Goal: Information Seeking & Learning: Check status

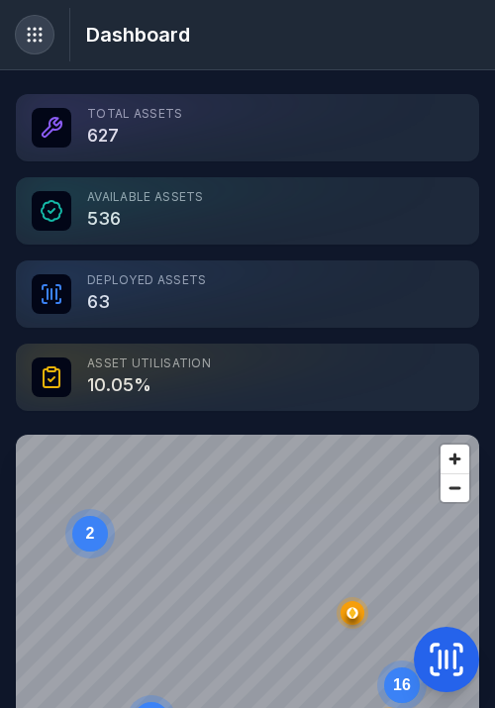
click at [29, 16] on button "Toggle Navigation" at bounding box center [35, 35] width 38 height 38
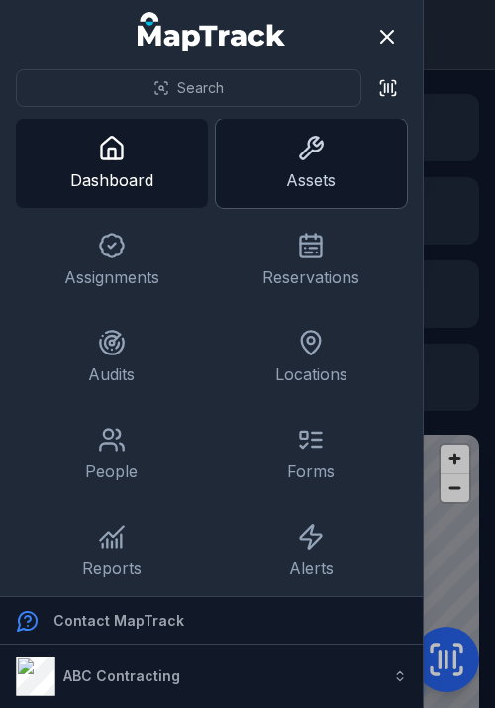
click at [333, 175] on link "Assets" at bounding box center [312, 163] width 192 height 89
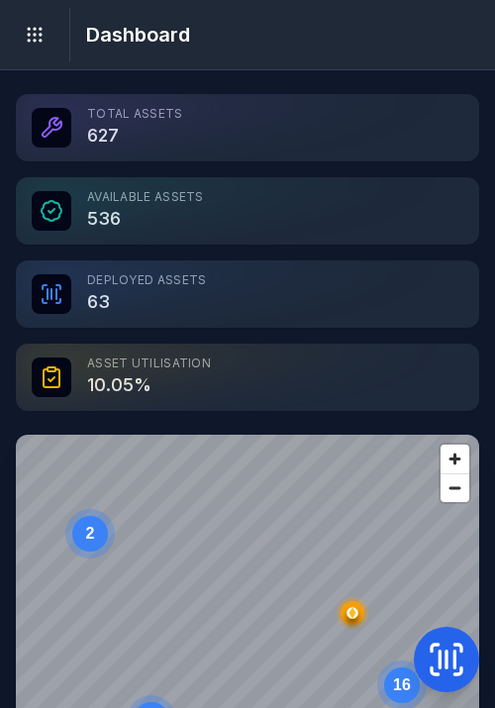
click at [32, 54] on div "Toggle Navigation" at bounding box center [35, 34] width 38 height 53
click at [35, 46] on button "Toggle Navigation" at bounding box center [35, 35] width 38 height 38
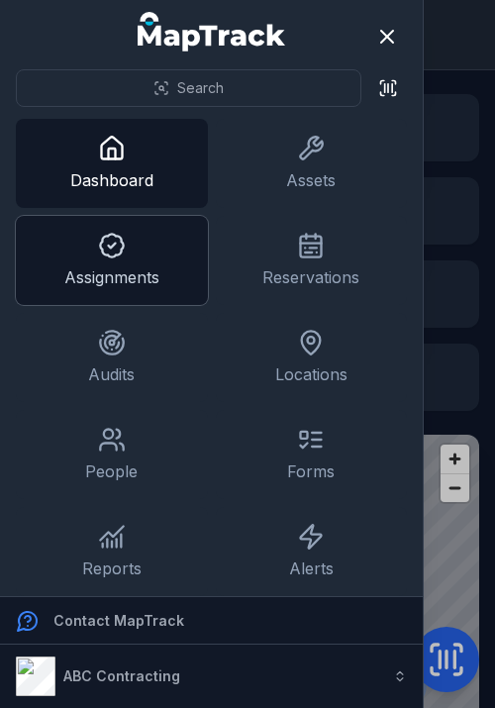
click at [146, 266] on link "Assignments" at bounding box center [112, 260] width 192 height 89
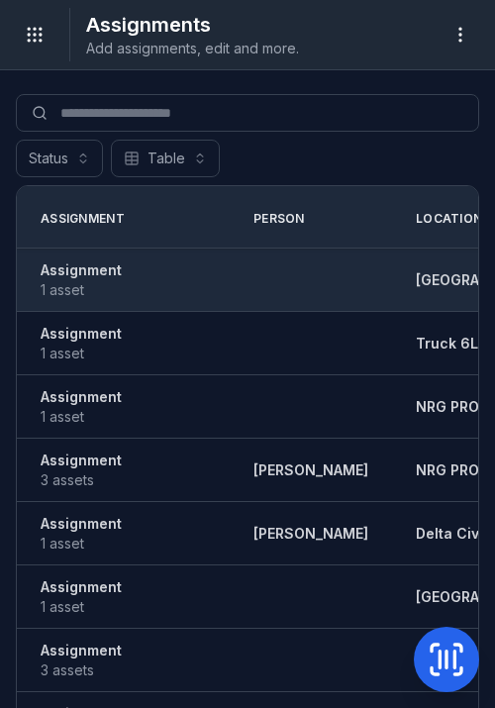
click at [92, 268] on strong "Assignment" at bounding box center [81, 270] width 81 height 20
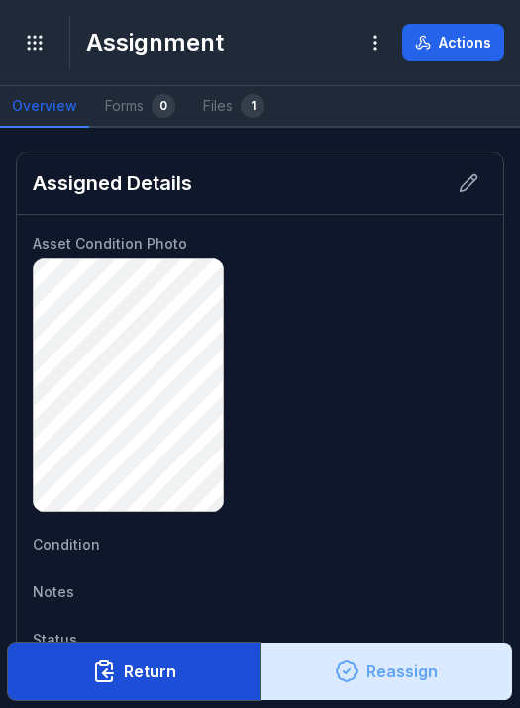
click at [139, 674] on button "Return" at bounding box center [134, 671] width 253 height 57
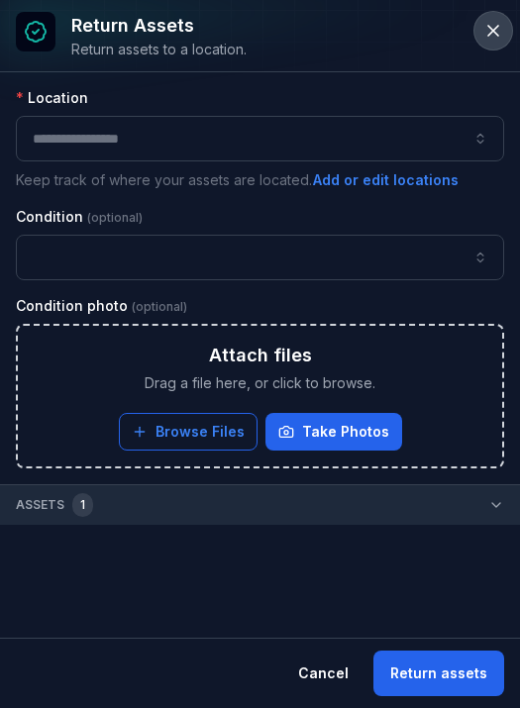
click at [494, 30] on icon at bounding box center [493, 31] width 20 height 20
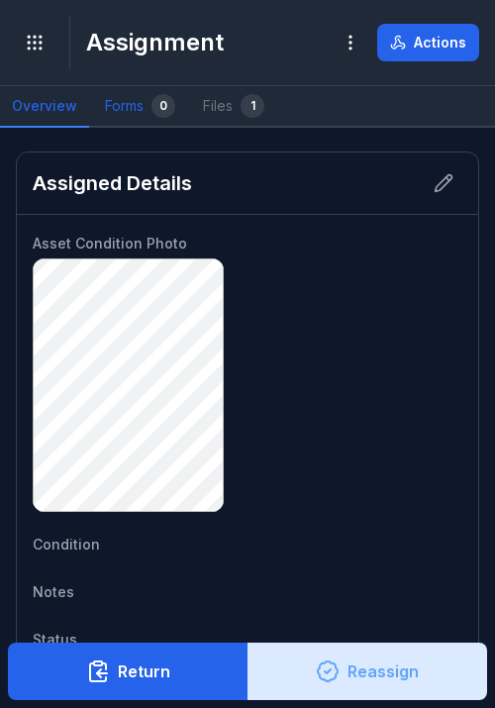
click at [154, 102] on div "0" at bounding box center [164, 106] width 24 height 24
click at [239, 106] on link "Files 1" at bounding box center [233, 107] width 85 height 42
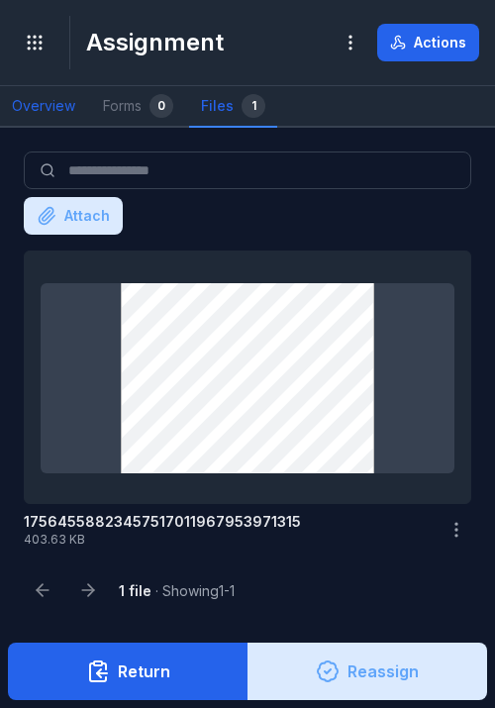
click at [54, 103] on link "Overview" at bounding box center [43, 107] width 87 height 42
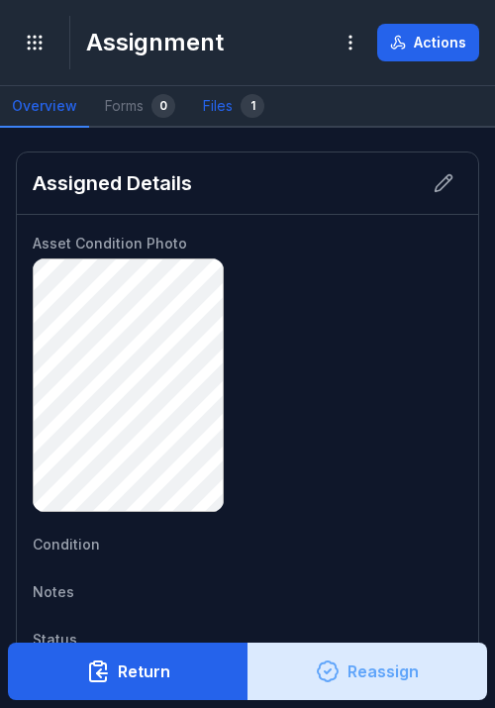
click at [227, 112] on link "Files 1" at bounding box center [233, 107] width 85 height 42
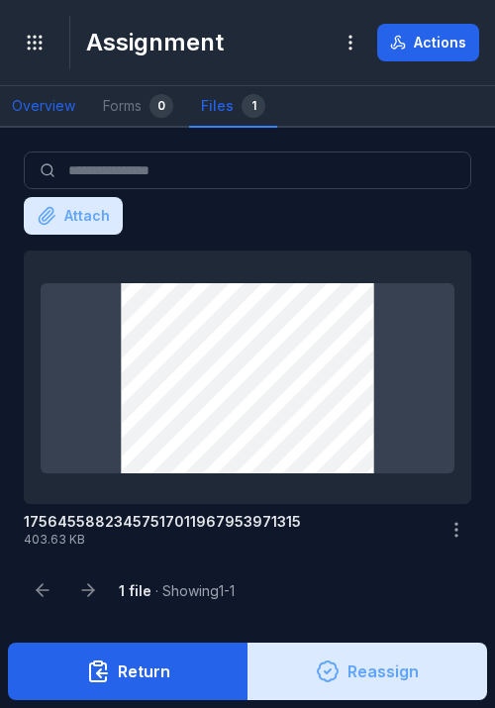
click at [32, 105] on link "Overview" at bounding box center [43, 107] width 87 height 42
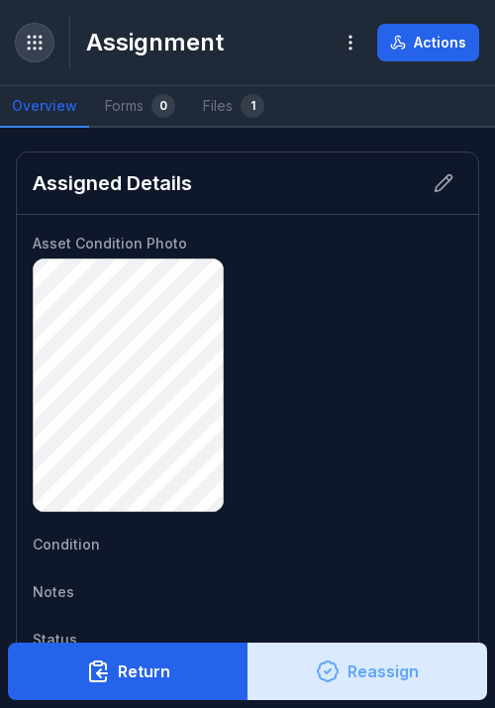
click at [40, 36] on circle "Toggle navigation" at bounding box center [41, 37] width 2 height 2
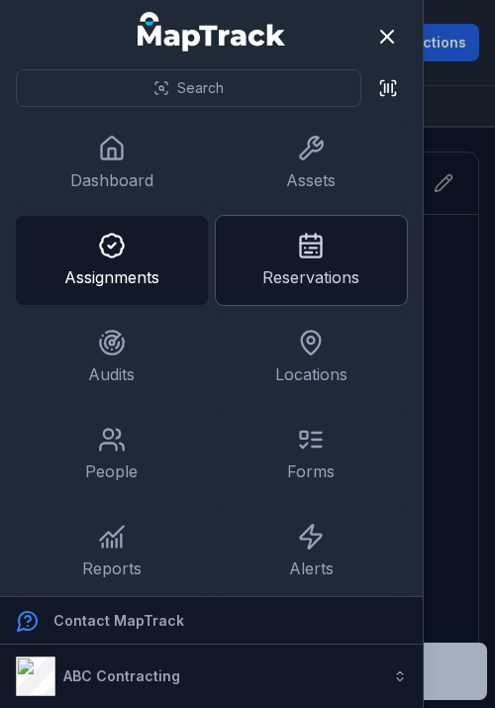
click at [333, 252] on link "Reservations" at bounding box center [312, 260] width 192 height 89
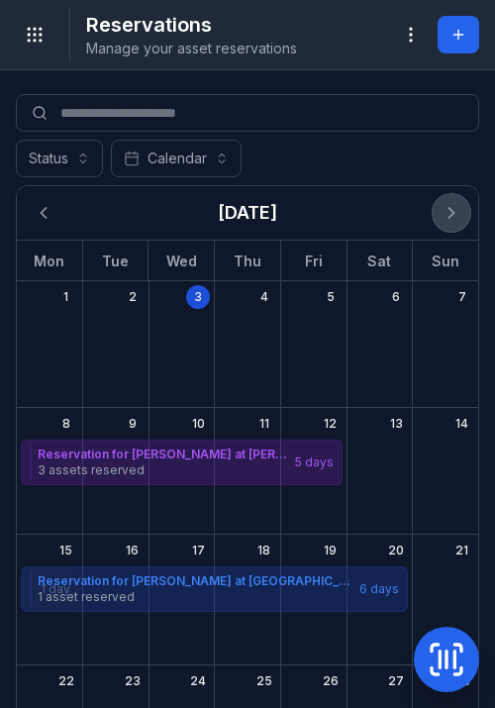
click at [464, 218] on button "Next" at bounding box center [452, 213] width 38 height 38
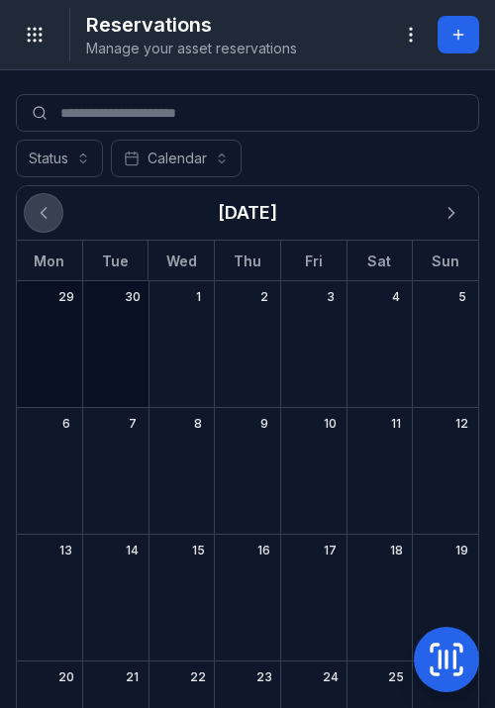
click at [39, 212] on icon "Previous" at bounding box center [44, 213] width 20 height 20
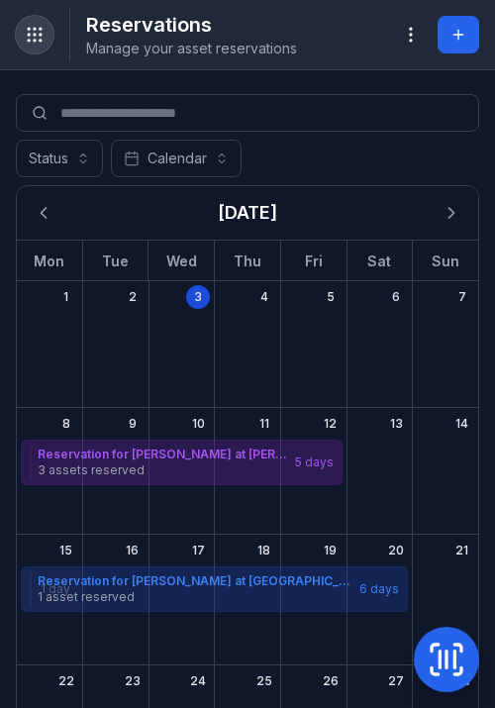
click at [35, 43] on icon "Toggle navigation" at bounding box center [35, 35] width 20 height 20
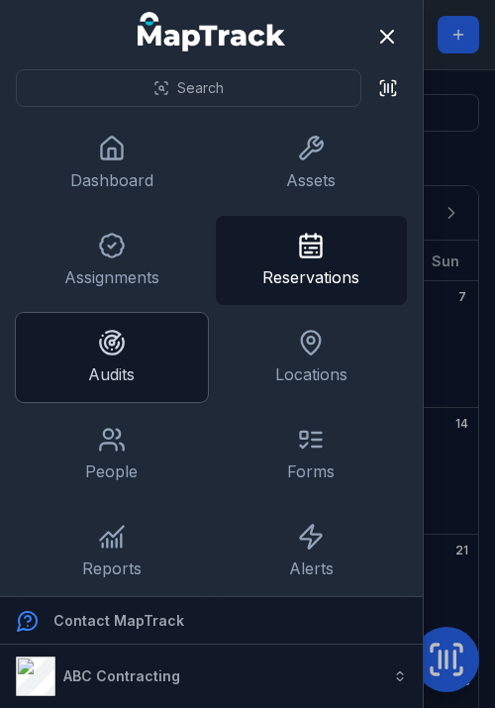
click at [132, 355] on link "Audits" at bounding box center [112, 357] width 192 height 89
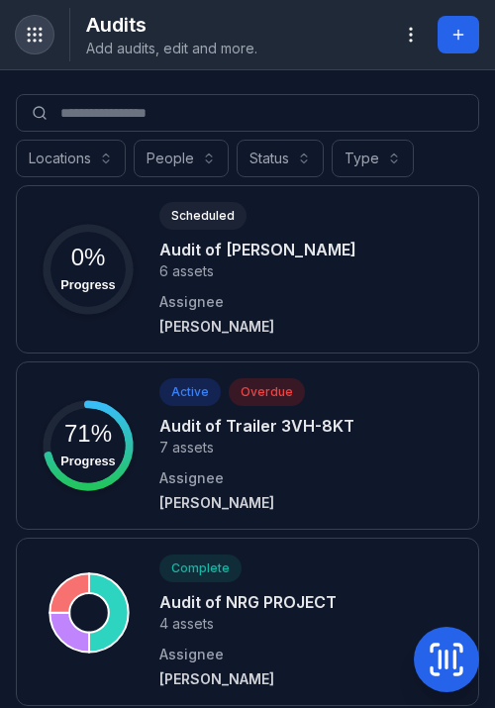
click at [43, 43] on icon "Toggle navigation" at bounding box center [35, 35] width 20 height 20
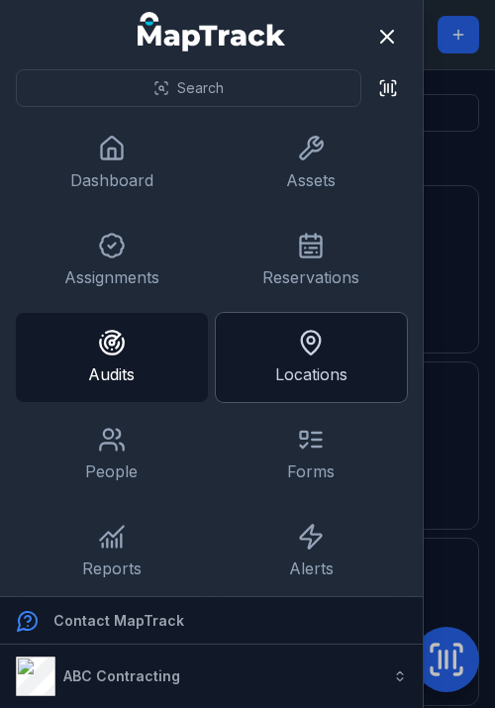
click at [297, 342] on icon at bounding box center [311, 343] width 28 height 28
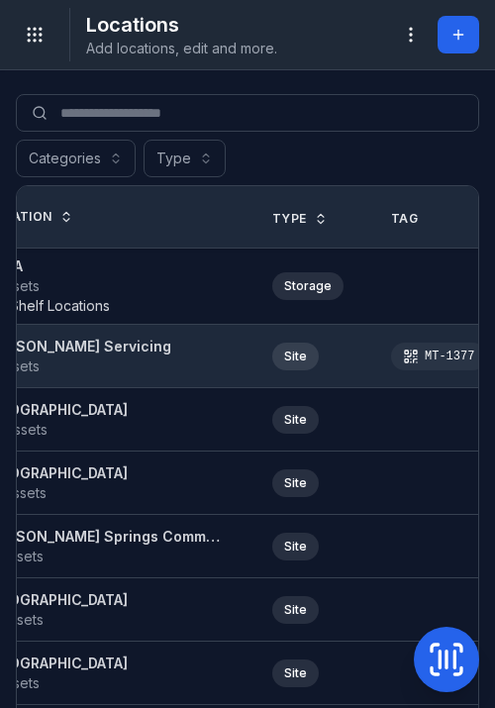
scroll to position [0, 88]
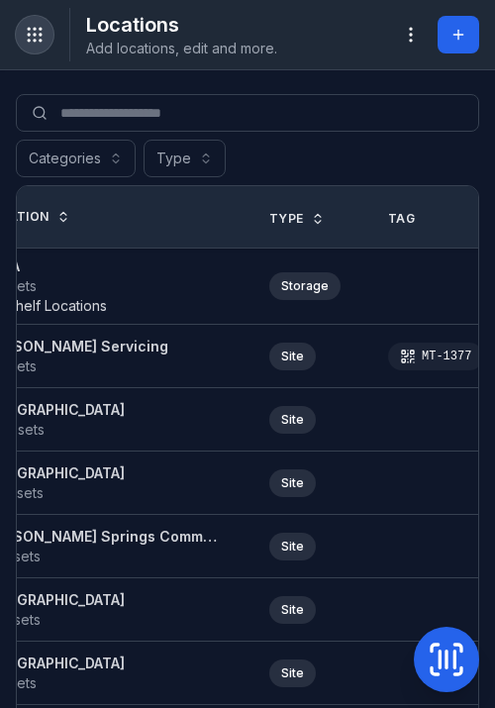
click at [31, 33] on icon "Toggle navigation" at bounding box center [35, 35] width 20 height 20
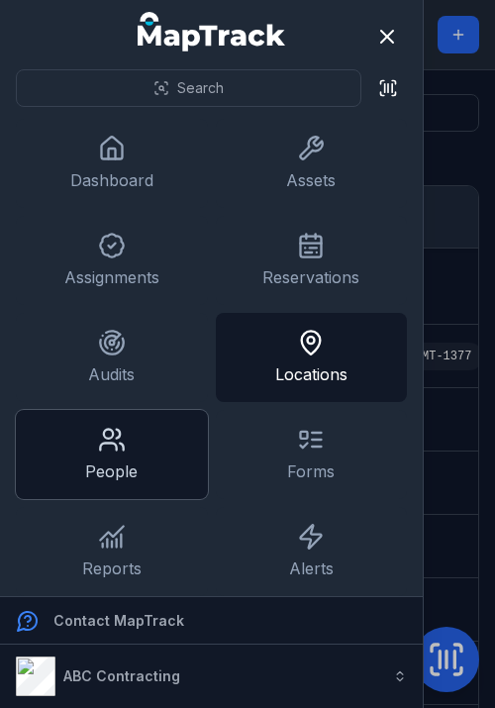
click at [116, 430] on icon at bounding box center [117, 434] width 3 height 9
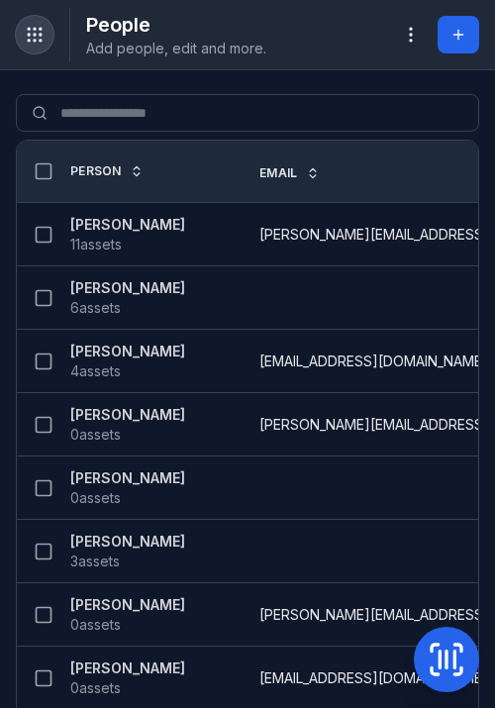
click at [34, 32] on icon "Toggle navigation" at bounding box center [35, 35] width 20 height 20
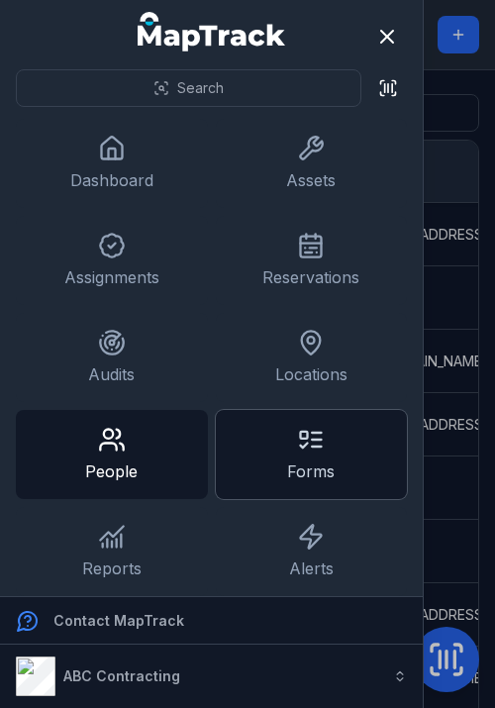
click at [301, 438] on rect at bounding box center [304, 435] width 7 height 7
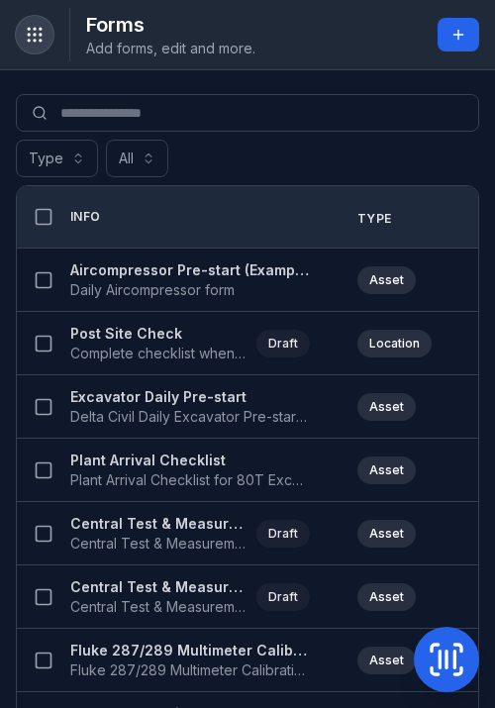
click at [28, 29] on circle "Toggle navigation" at bounding box center [29, 29] width 2 height 2
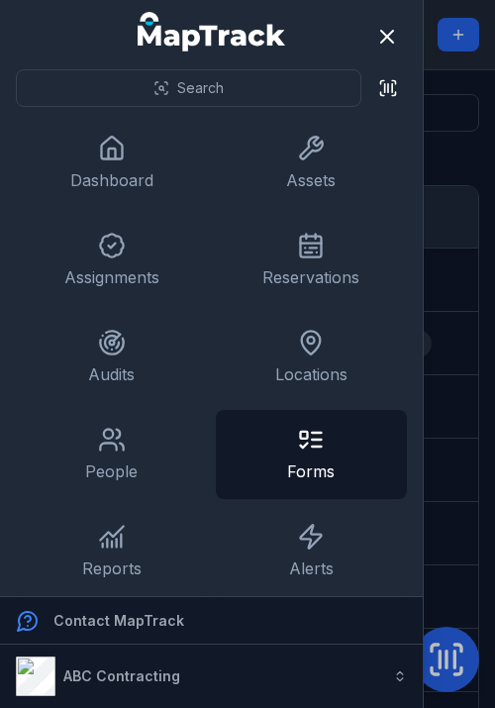
click at [468, 153] on div at bounding box center [247, 354] width 495 height 708
click at [395, 35] on icon "Close navigation" at bounding box center [387, 37] width 24 height 24
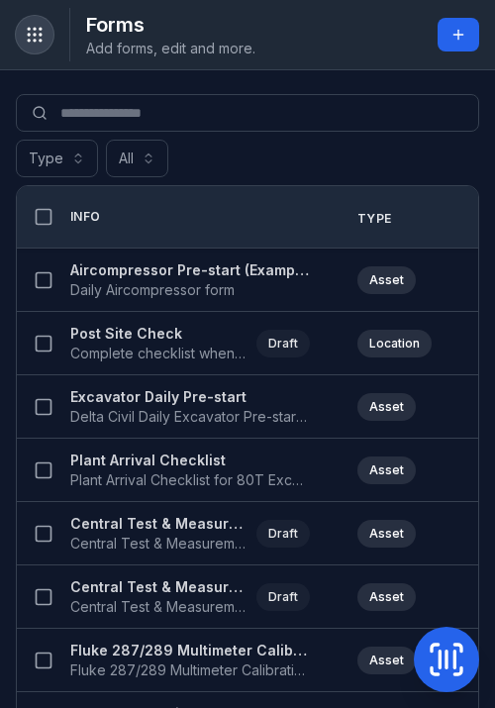
click at [28, 23] on button "Toggle Navigation" at bounding box center [35, 35] width 38 height 38
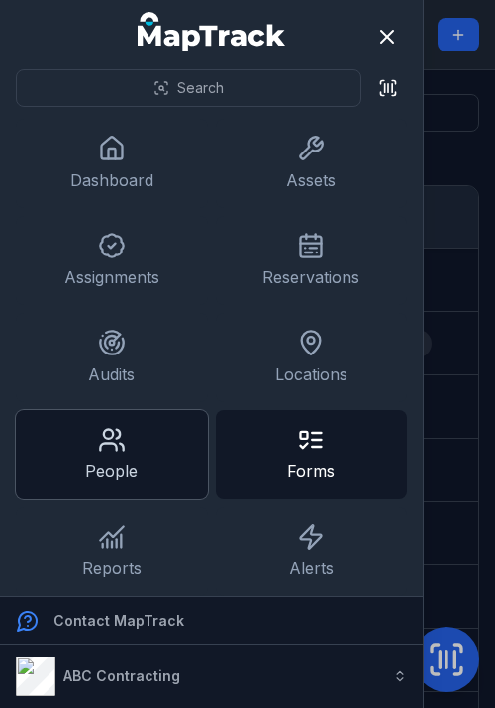
click at [129, 459] on link "People" at bounding box center [112, 454] width 192 height 89
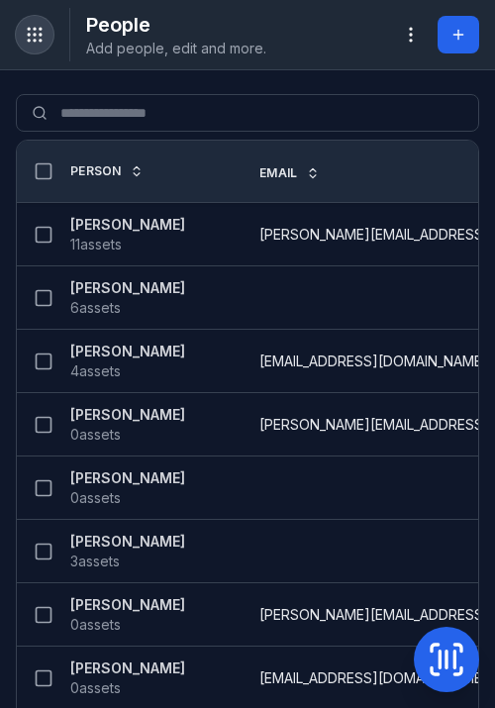
click at [44, 37] on icon "Toggle navigation" at bounding box center [35, 35] width 20 height 20
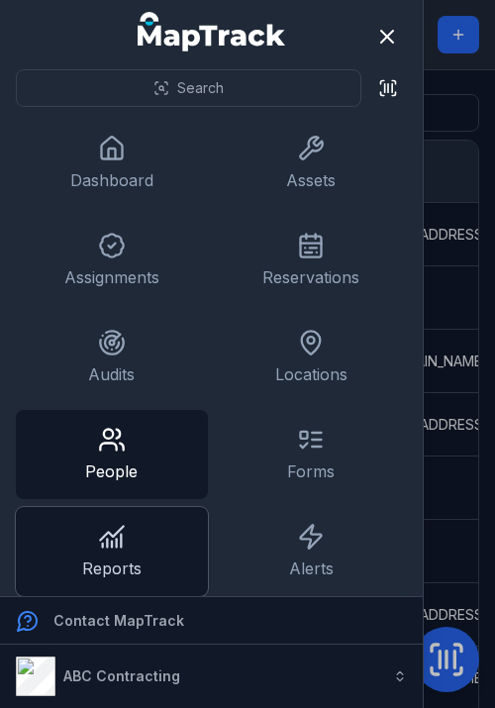
click at [142, 544] on link "Reports" at bounding box center [112, 551] width 192 height 89
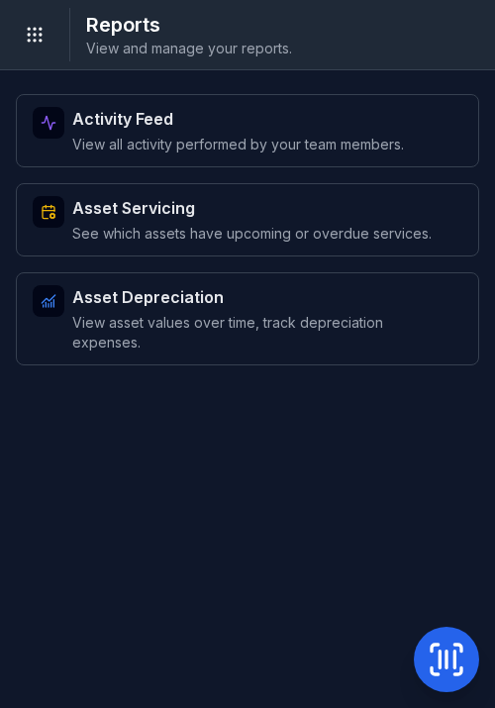
click at [52, 15] on div "Toggle Navigation" at bounding box center [35, 34] width 38 height 53
click at [35, 31] on icon "Toggle navigation" at bounding box center [35, 35] width 20 height 20
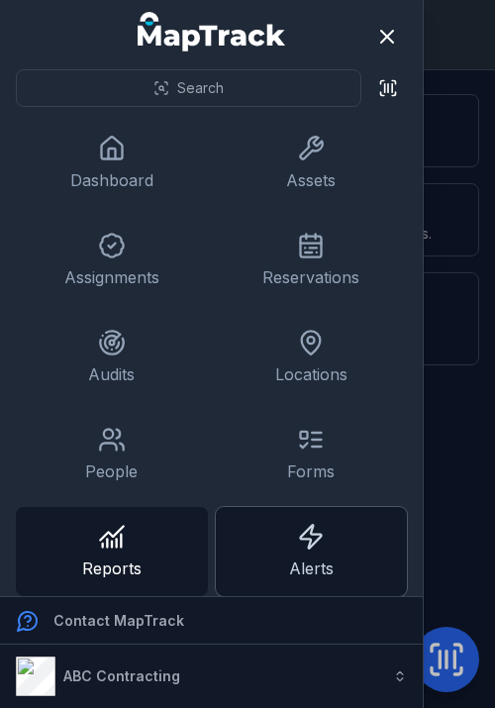
click at [286, 533] on link "Alerts" at bounding box center [312, 551] width 192 height 89
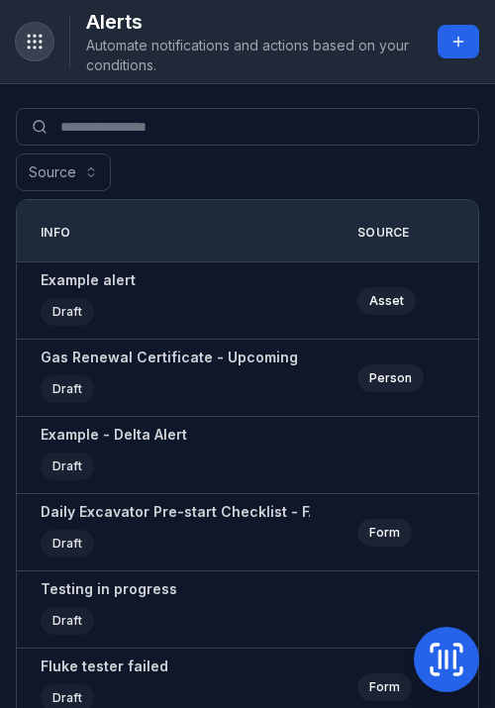
click at [29, 42] on circle "Toggle navigation" at bounding box center [29, 42] width 2 height 2
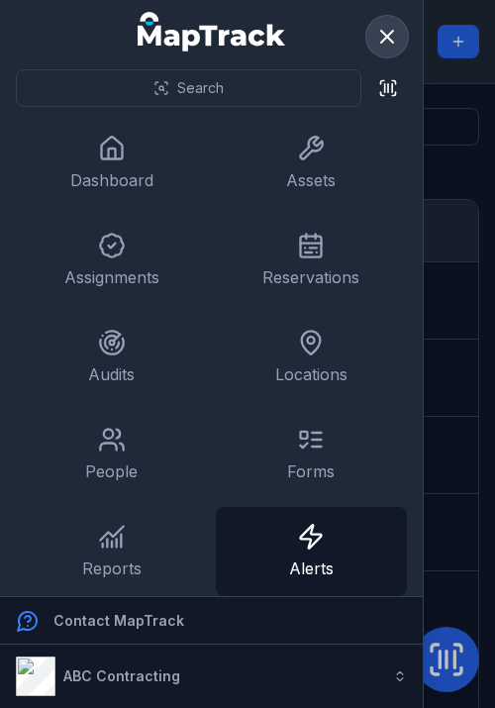
click at [391, 32] on icon "Close navigation" at bounding box center [387, 37] width 12 height 12
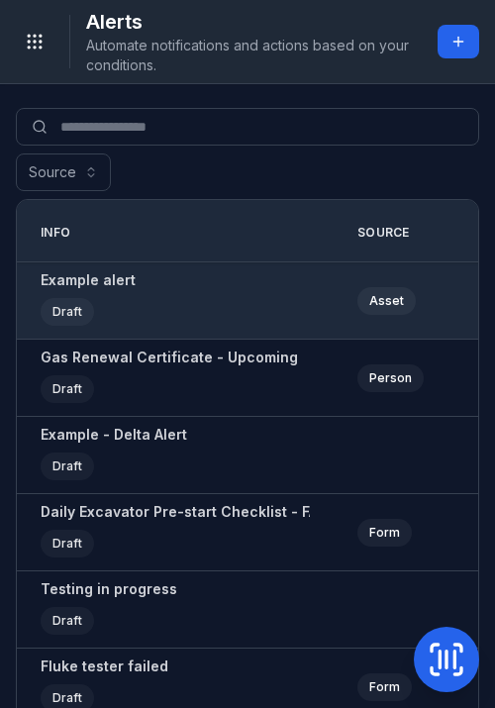
click at [108, 282] on strong "Example alert" at bounding box center [88, 280] width 95 height 20
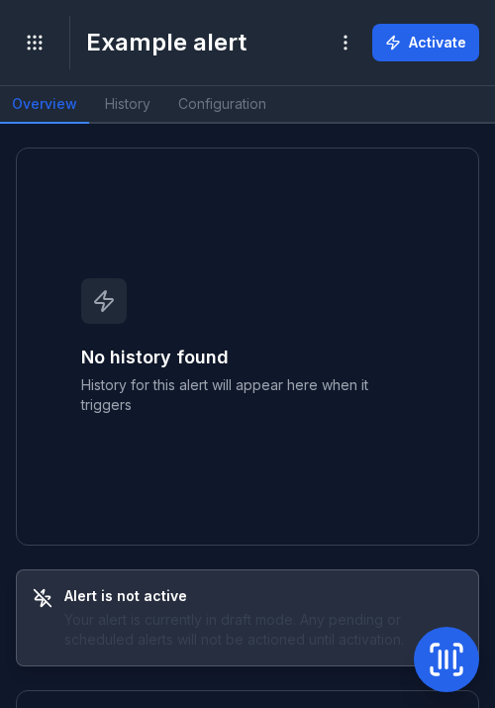
scroll to position [261, 0]
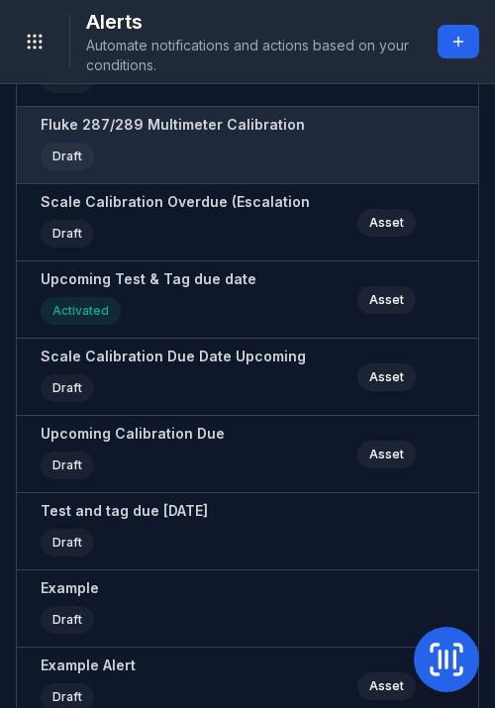
scroll to position [958, 0]
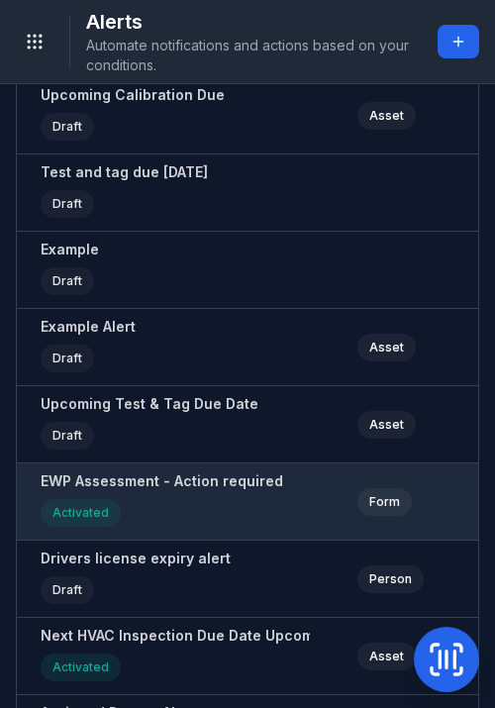
click at [176, 491] on div "EWP Assessment - Action required Activated" at bounding box center [162, 501] width 243 height 60
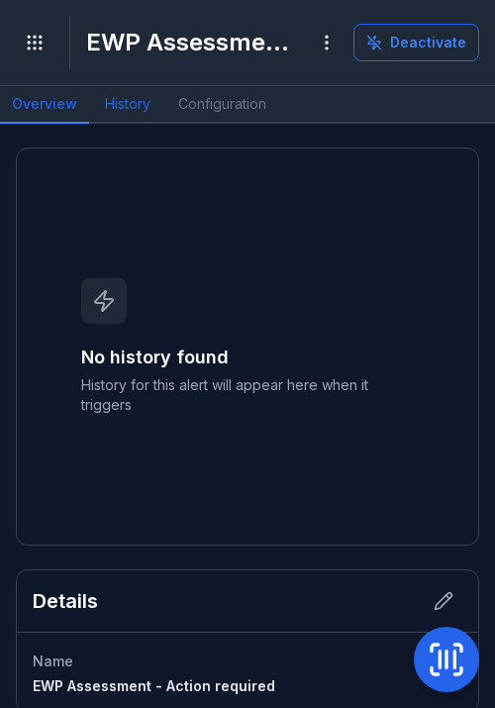
click at [145, 111] on link "History" at bounding box center [127, 105] width 69 height 38
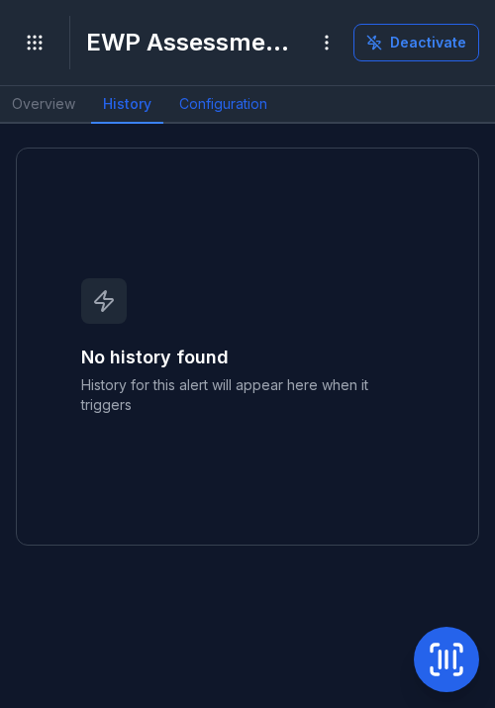
click at [238, 111] on link "Configuration" at bounding box center [223, 105] width 112 height 38
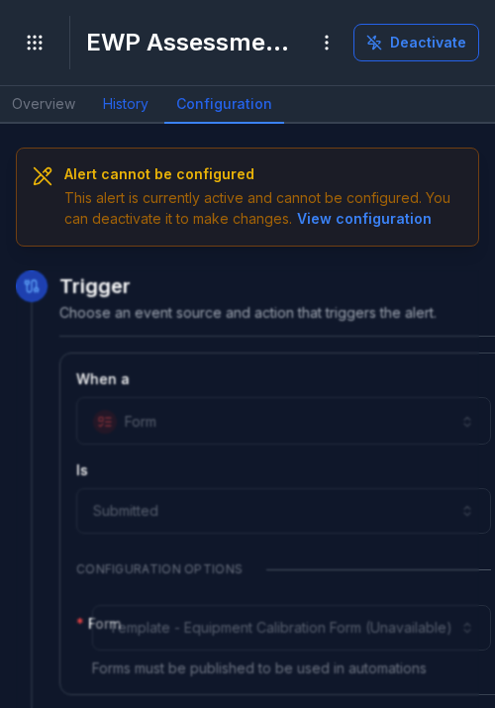
click at [141, 101] on link "History" at bounding box center [125, 105] width 69 height 38
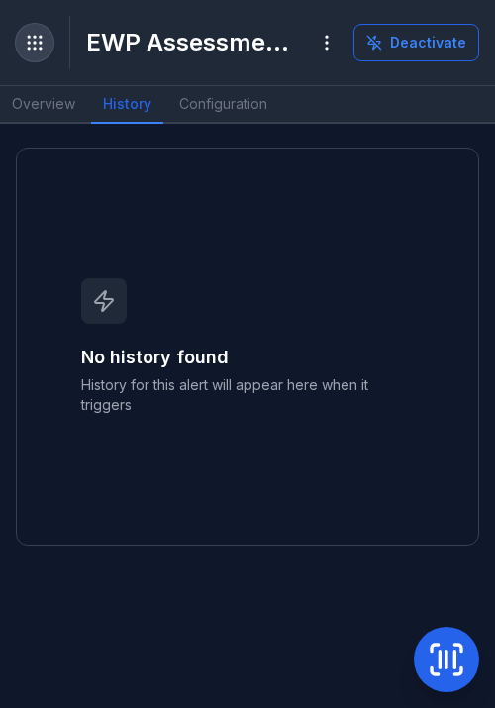
click at [33, 38] on icon "Toggle navigation" at bounding box center [35, 43] width 20 height 20
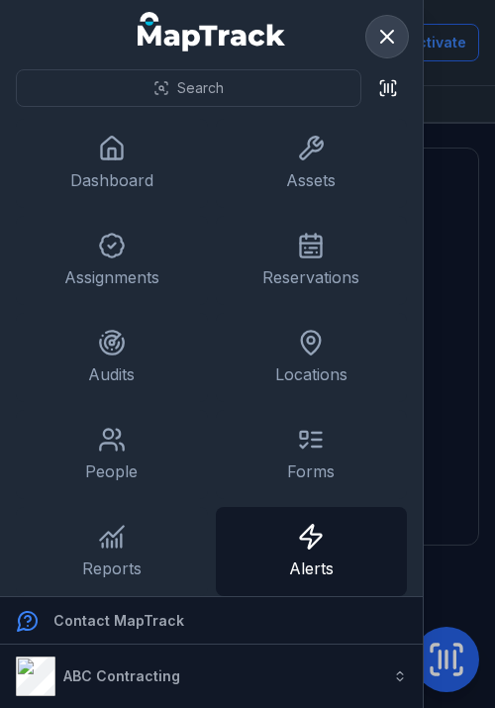
click at [384, 43] on icon "Close navigation" at bounding box center [387, 37] width 24 height 24
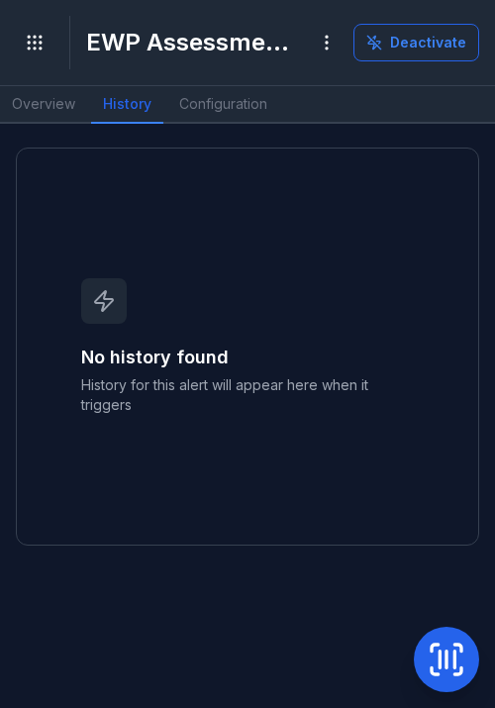
click at [165, 23] on div "EWP Assessment - Action required Activated Deactivate" at bounding box center [282, 42] width 393 height 69
click at [17, 55] on div "Toggle Navigation" at bounding box center [35, 42] width 38 height 53
click at [33, 51] on icon "Toggle navigation" at bounding box center [35, 43] width 20 height 20
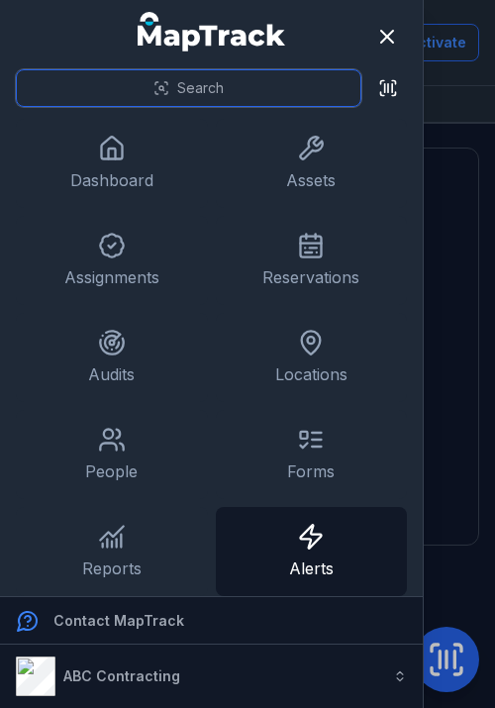
click at [304, 100] on button "Search" at bounding box center [189, 88] width 346 height 38
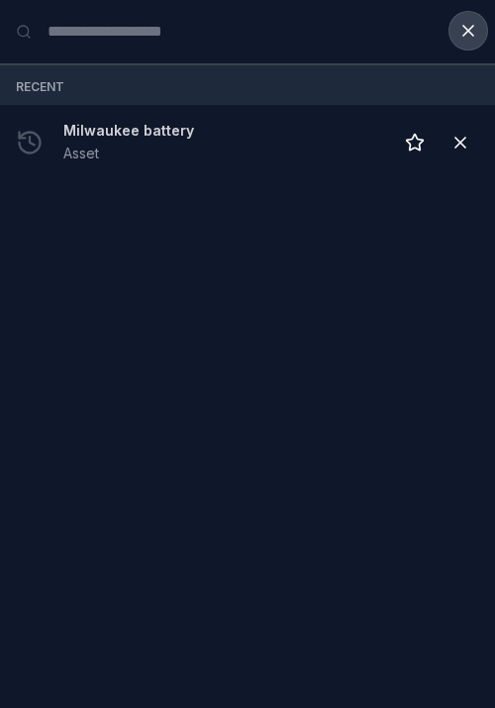
click at [469, 32] on icon at bounding box center [468, 31] width 10 height 10
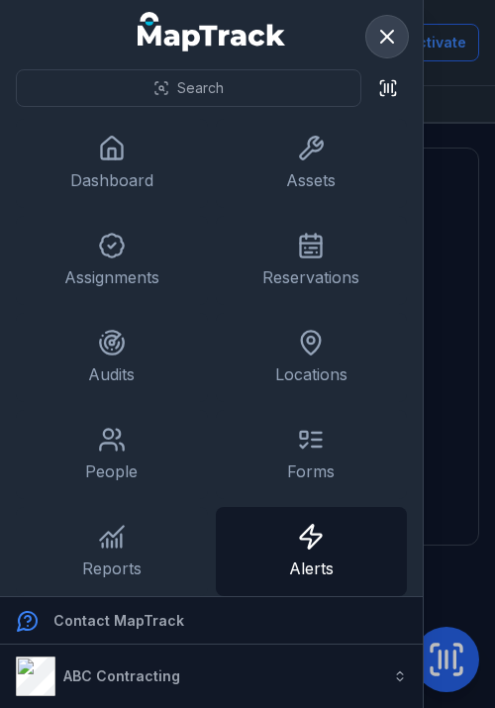
click at [390, 33] on icon "Close navigation" at bounding box center [387, 37] width 12 height 12
